Goal: Transaction & Acquisition: Purchase product/service

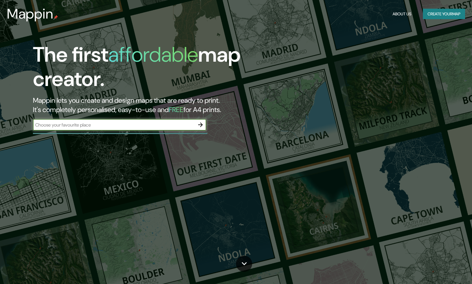
click at [162, 126] on input "text" at bounding box center [114, 124] width 162 height 7
type input "murcia"
click at [202, 124] on icon "button" at bounding box center [200, 124] width 5 height 5
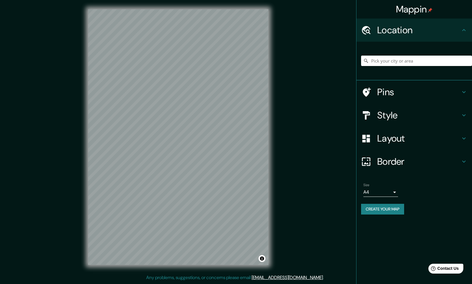
click at [402, 115] on h4 "Style" at bounding box center [419, 115] width 83 height 12
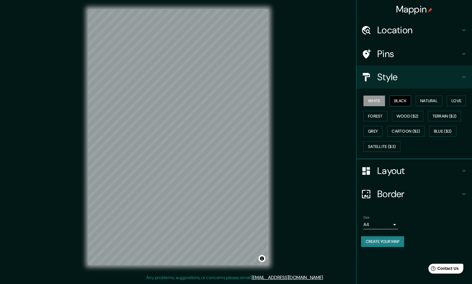
click at [406, 103] on button "Black" at bounding box center [401, 100] width 22 height 11
click at [440, 99] on button "Natural" at bounding box center [429, 100] width 27 height 11
click at [456, 100] on button "Love" at bounding box center [456, 100] width 19 height 11
click at [369, 119] on button "Forest" at bounding box center [376, 116] width 24 height 11
click at [406, 118] on button "Wood ($2)" at bounding box center [407, 116] width 31 height 11
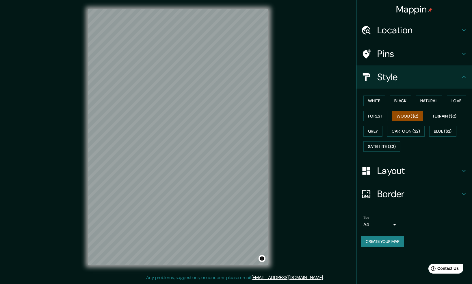
click at [291, 108] on div "Mappin Location Pins Style White Black Natural Love Forest Wood ($2) Terrain ($…" at bounding box center [236, 141] width 472 height 283
click at [442, 118] on button "Terrain ($2)" at bounding box center [445, 116] width 34 height 11
click at [378, 128] on button "Grey" at bounding box center [373, 131] width 19 height 11
click at [403, 129] on button "Cartoon ($2)" at bounding box center [406, 131] width 38 height 11
click at [452, 129] on button "Blue ($2)" at bounding box center [443, 131] width 27 height 11
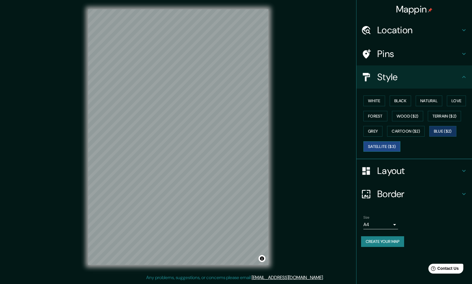
click at [386, 145] on button "Satellite ($3)" at bounding box center [382, 146] width 37 height 11
click at [451, 129] on button "Blue ($2)" at bounding box center [443, 131] width 27 height 11
click at [420, 129] on button "Cartoon ($2)" at bounding box center [406, 131] width 38 height 11
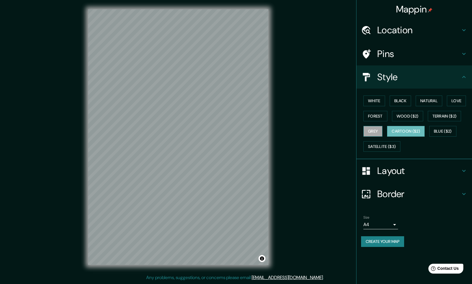
click at [377, 131] on button "Grey" at bounding box center [373, 131] width 19 height 11
click at [441, 118] on button "Terrain ($2)" at bounding box center [445, 116] width 34 height 11
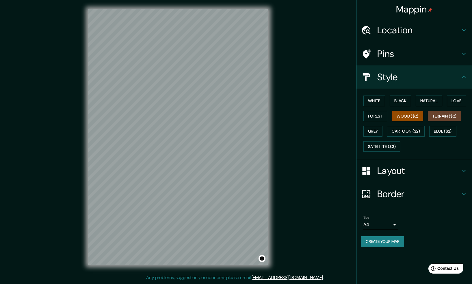
click at [413, 116] on button "Wood ($2)" at bounding box center [407, 116] width 31 height 11
click at [376, 115] on button "Forest" at bounding box center [376, 116] width 24 height 11
click at [455, 100] on button "Love" at bounding box center [456, 100] width 19 height 11
click at [431, 98] on button "Natural" at bounding box center [429, 100] width 27 height 11
click at [401, 100] on button "Black" at bounding box center [401, 100] width 22 height 11
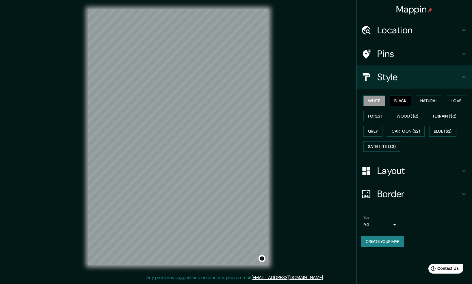
click at [374, 100] on button "White" at bounding box center [375, 100] width 22 height 11
click at [445, 170] on h4 "Layout" at bounding box center [419, 171] width 83 height 12
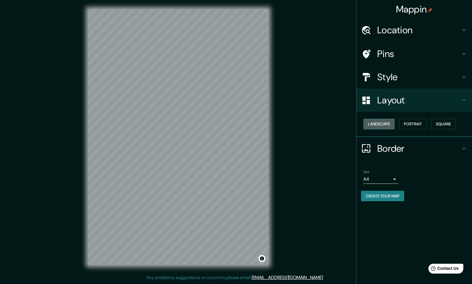
click at [373, 122] on button "Landscape" at bounding box center [379, 124] width 31 height 11
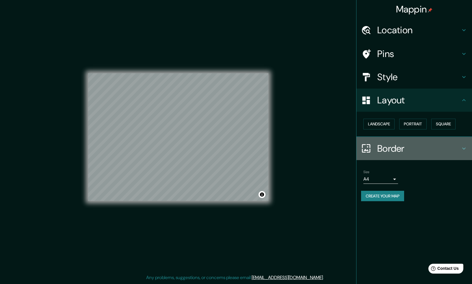
click at [388, 152] on h4 "Border" at bounding box center [419, 149] width 83 height 12
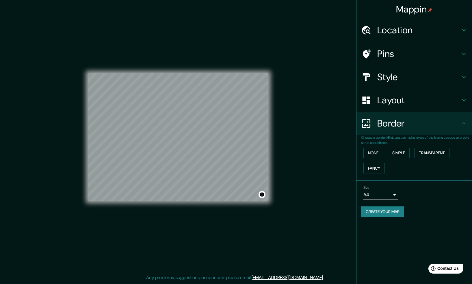
click at [450, 121] on h4 "Border" at bounding box center [419, 123] width 83 height 12
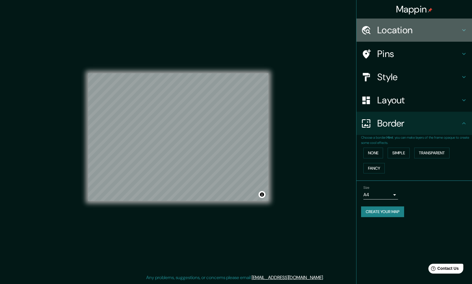
click at [459, 31] on h4 "Location" at bounding box center [419, 30] width 83 height 12
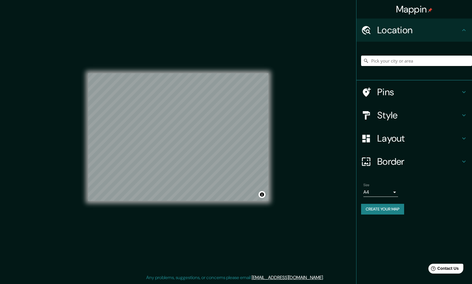
click at [407, 89] on h4 "Pins" at bounding box center [419, 92] width 83 height 12
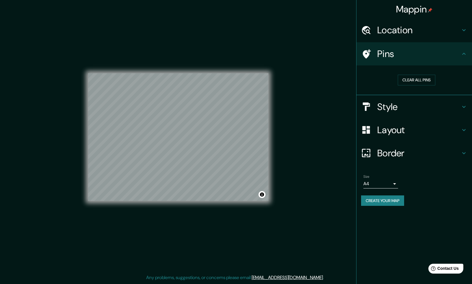
click at [408, 105] on h4 "Style" at bounding box center [419, 107] width 83 height 12
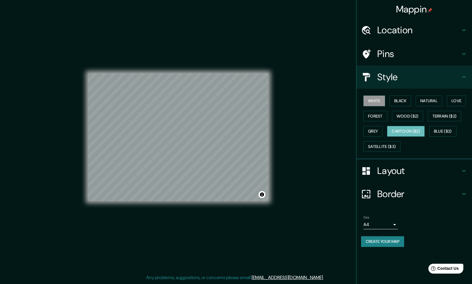
click at [414, 131] on button "Cartoon ($2)" at bounding box center [406, 131] width 38 height 11
click at [385, 59] on h4 "Pins" at bounding box center [419, 54] width 83 height 12
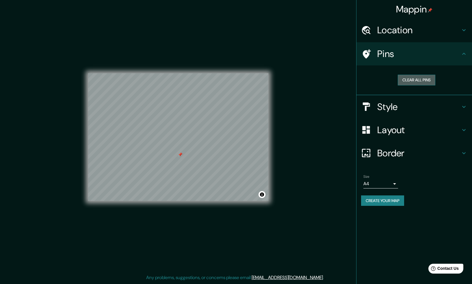
click at [412, 77] on button "Clear all pins" at bounding box center [417, 80] width 38 height 11
click at [416, 82] on button "Clear all pins" at bounding box center [417, 80] width 38 height 11
click at [425, 76] on button "Clear all pins" at bounding box center [417, 80] width 38 height 11
click at [403, 78] on button "Clear all pins" at bounding box center [417, 80] width 38 height 11
click at [414, 81] on button "Clear all pins" at bounding box center [417, 80] width 38 height 11
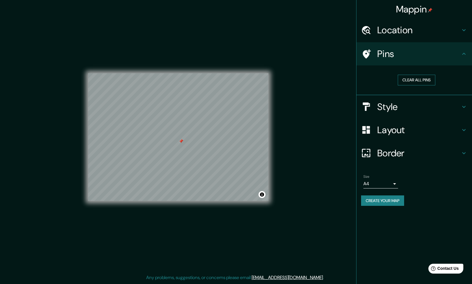
click at [412, 81] on button "Clear all pins" at bounding box center [417, 80] width 38 height 11
click at [401, 79] on button "Clear all pins" at bounding box center [417, 80] width 38 height 11
click at [401, 75] on button "Clear all pins" at bounding box center [417, 80] width 38 height 11
click at [410, 82] on button "Clear all pins" at bounding box center [417, 80] width 38 height 11
click at [464, 151] on icon at bounding box center [464, 152] width 7 height 7
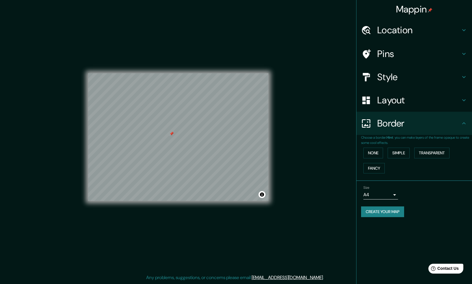
click at [463, 125] on icon at bounding box center [464, 123] width 7 height 7
click at [393, 195] on body "Mappin Location Pins Style Layout Border Choose a border. Hint : you can make l…" at bounding box center [236, 142] width 472 height 284
click at [375, 215] on li "A3" at bounding box center [381, 217] width 35 height 10
type input "a4"
click at [391, 210] on button "Create your map" at bounding box center [382, 211] width 43 height 11
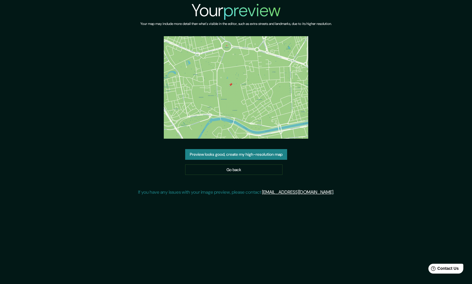
click at [262, 79] on img at bounding box center [236, 87] width 145 height 102
click at [271, 155] on button "Preview looks good, create my high-resolution map" at bounding box center [236, 154] width 102 height 11
click at [253, 85] on img at bounding box center [236, 87] width 145 height 102
click at [259, 152] on button "Preview looks good, create my high-resolution map" at bounding box center [236, 154] width 102 height 11
